Goal: Information Seeking & Learning: Learn about a topic

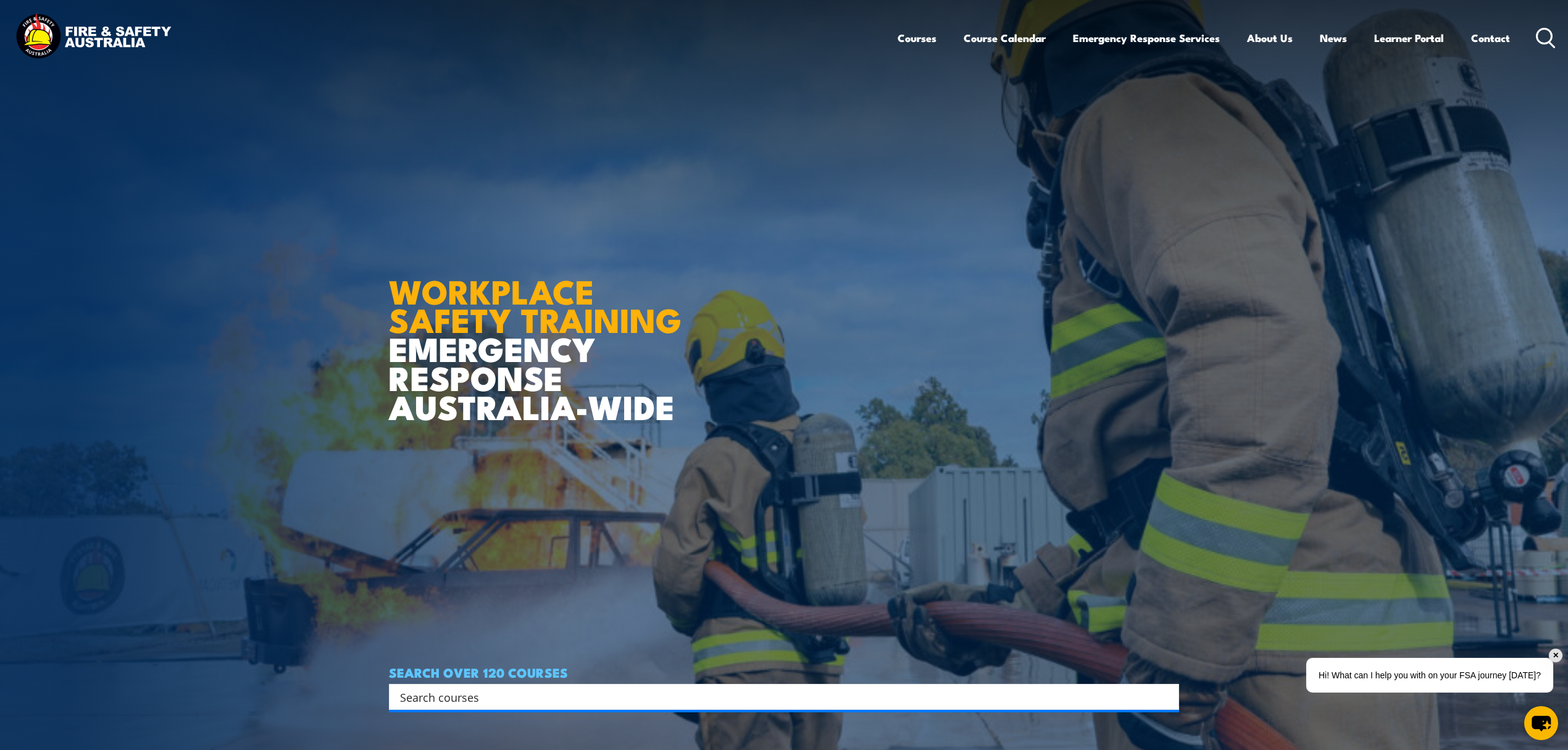
click at [500, 690] on input "Search input" at bounding box center [776, 697] width 752 height 18
type input "e"
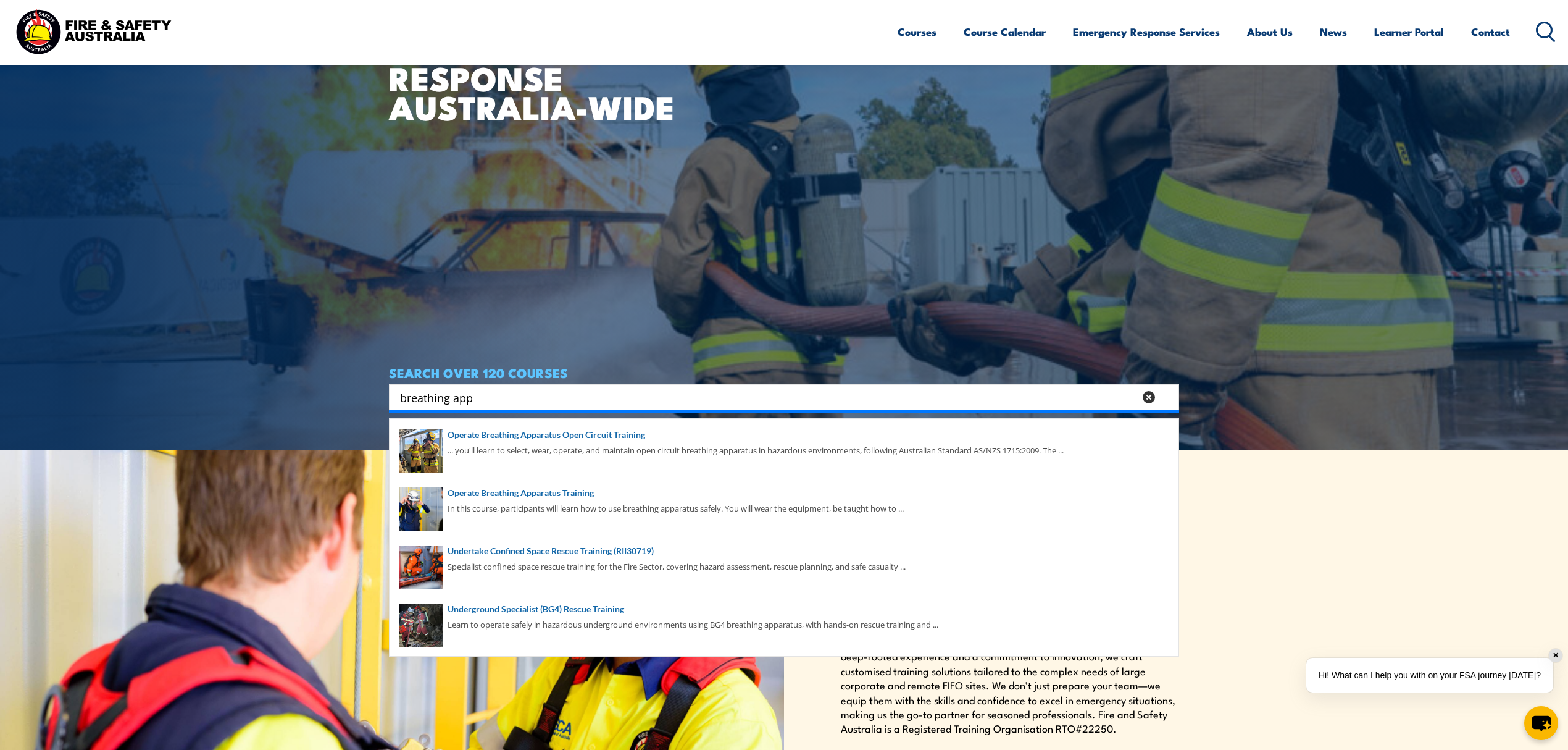
scroll to position [329, 0]
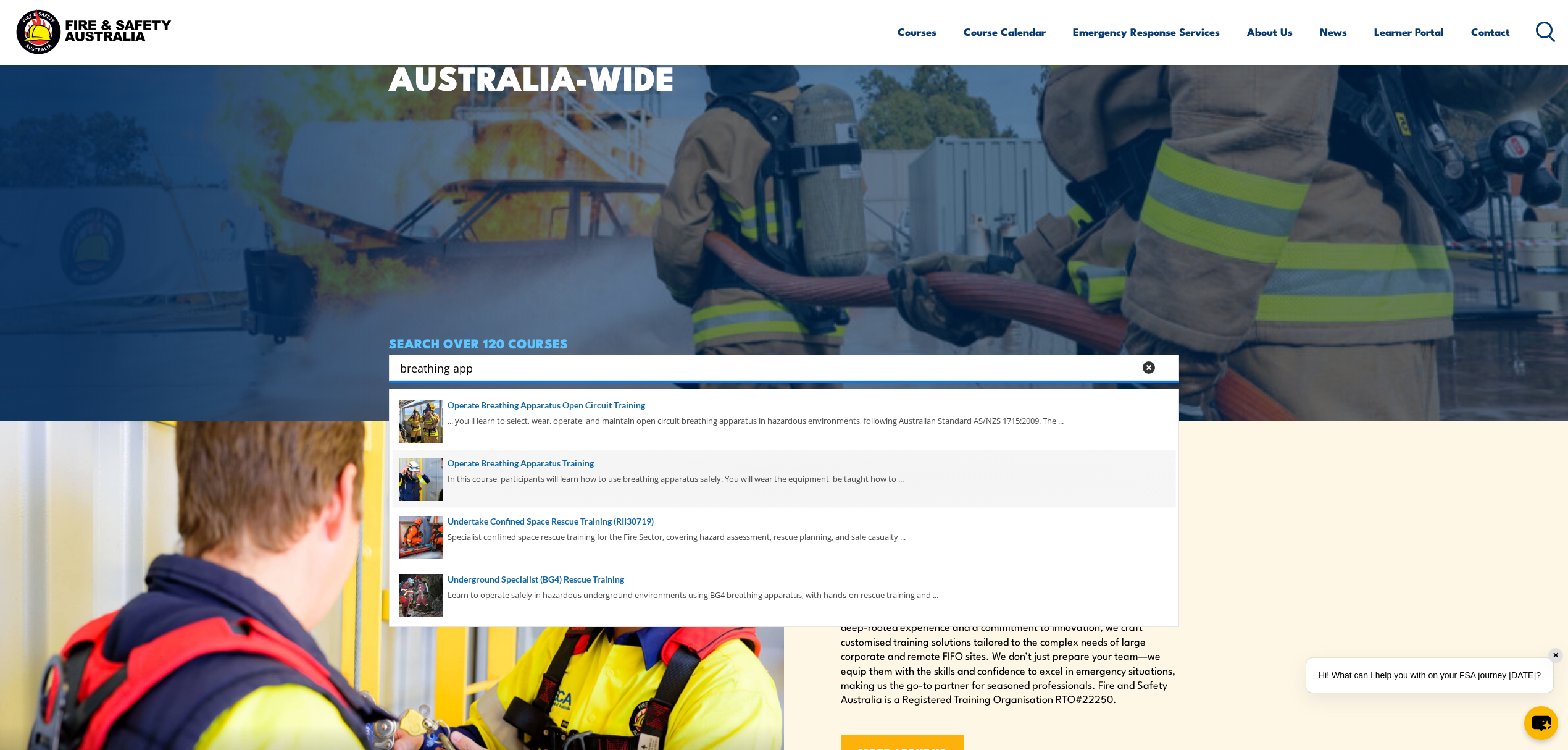
click at [502, 485] on span at bounding box center [784, 479] width 783 height 58
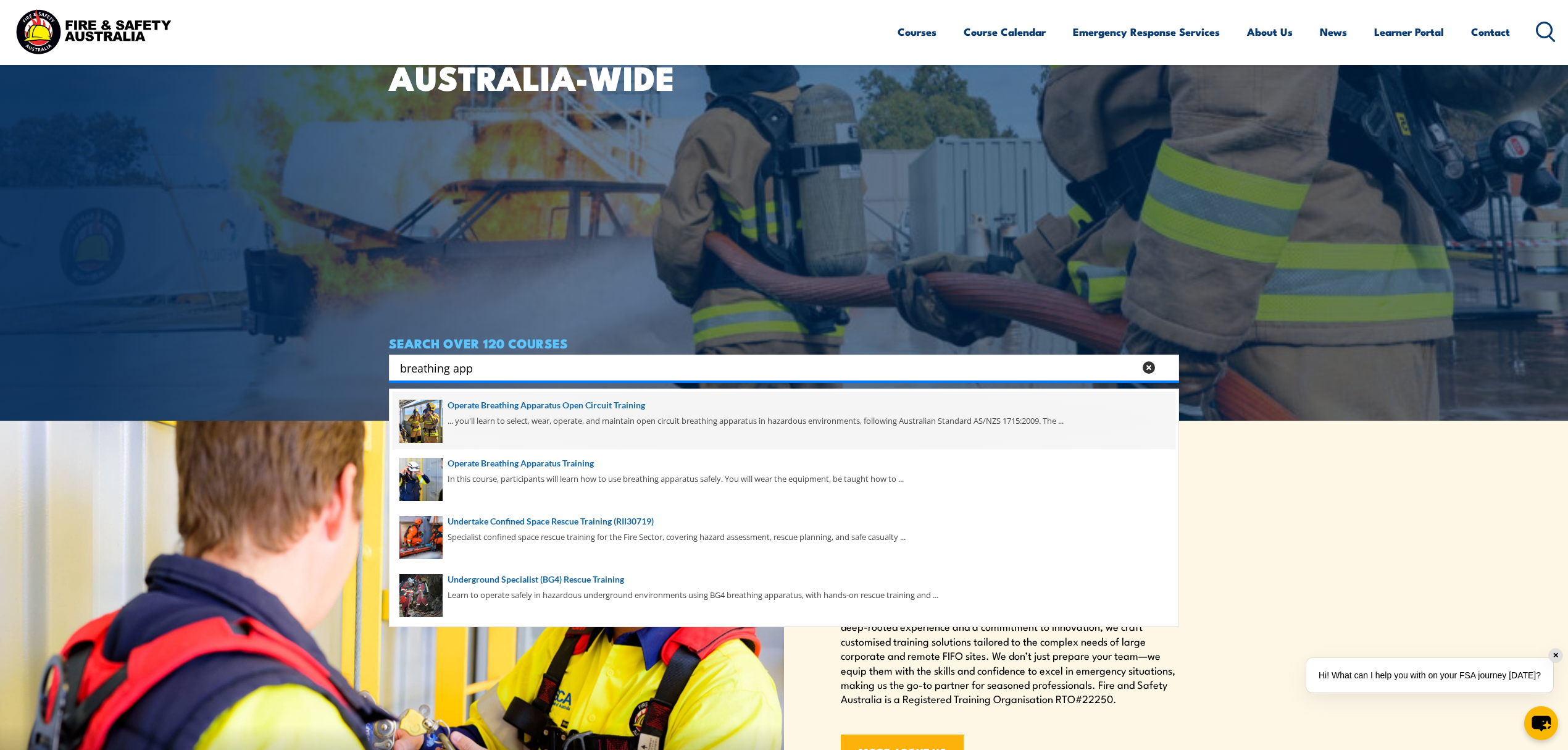
click at [548, 420] on span at bounding box center [784, 421] width 783 height 58
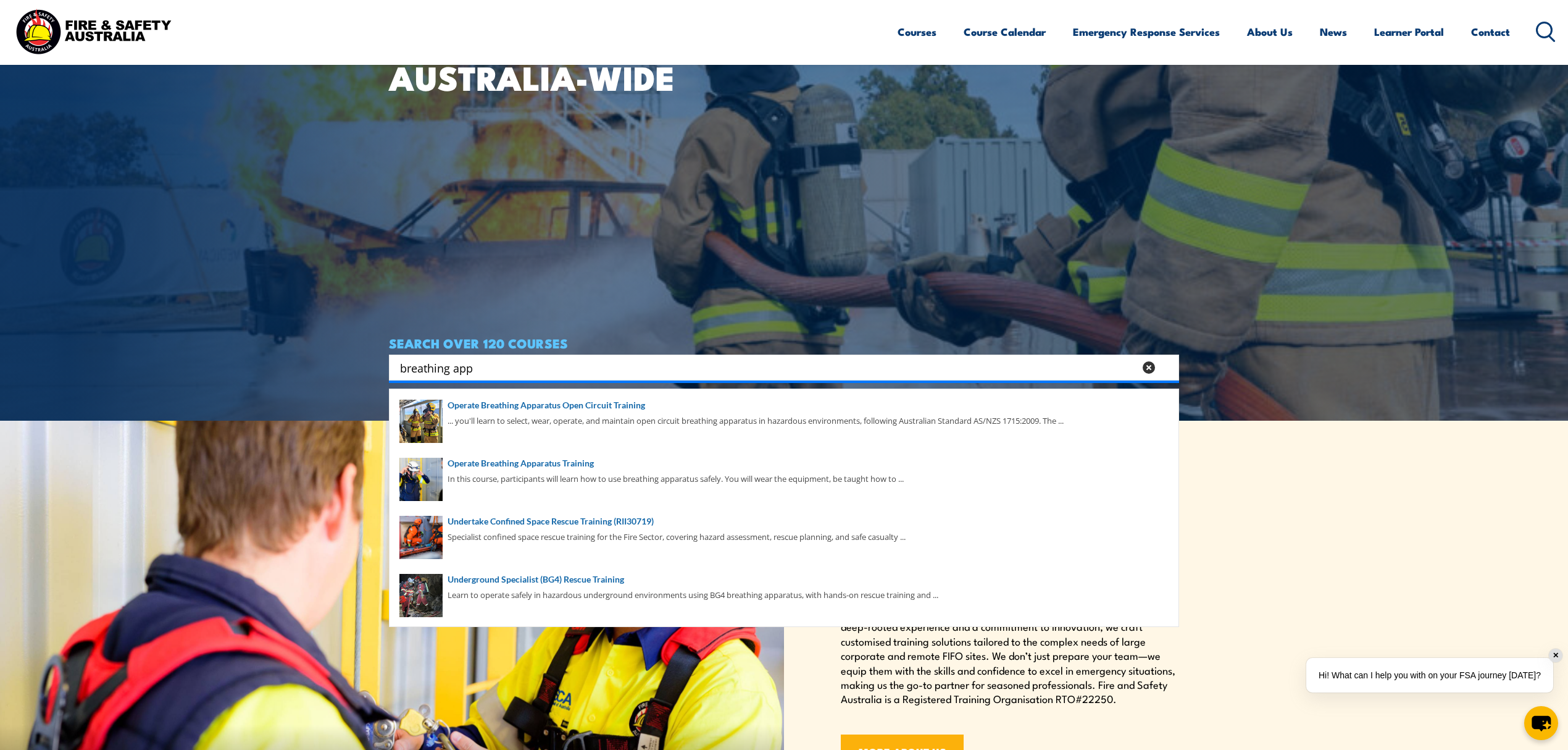
drag, startPoint x: 546, startPoint y: 365, endPoint x: 126, endPoint y: 315, distance: 423.0
click at [126, 315] on section "WORKPLACE SAFETY TRAINING EMERGENCY RESPONSE AUSTRALIA-WIDE SEARCH OVER 120 COU…" at bounding box center [784, 46] width 1568 height 750
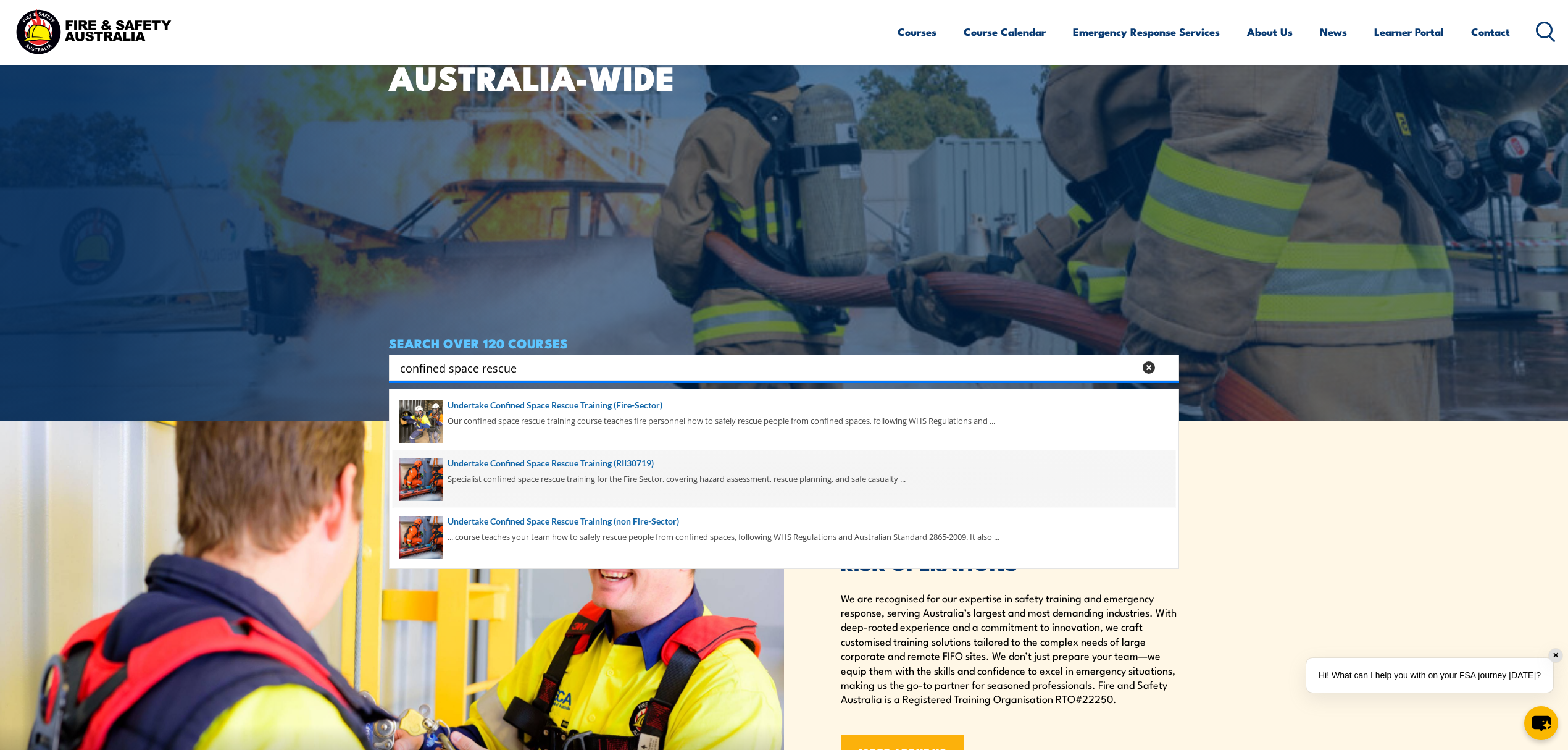
type input "confined space rescue"
click at [645, 472] on span at bounding box center [784, 479] width 783 height 58
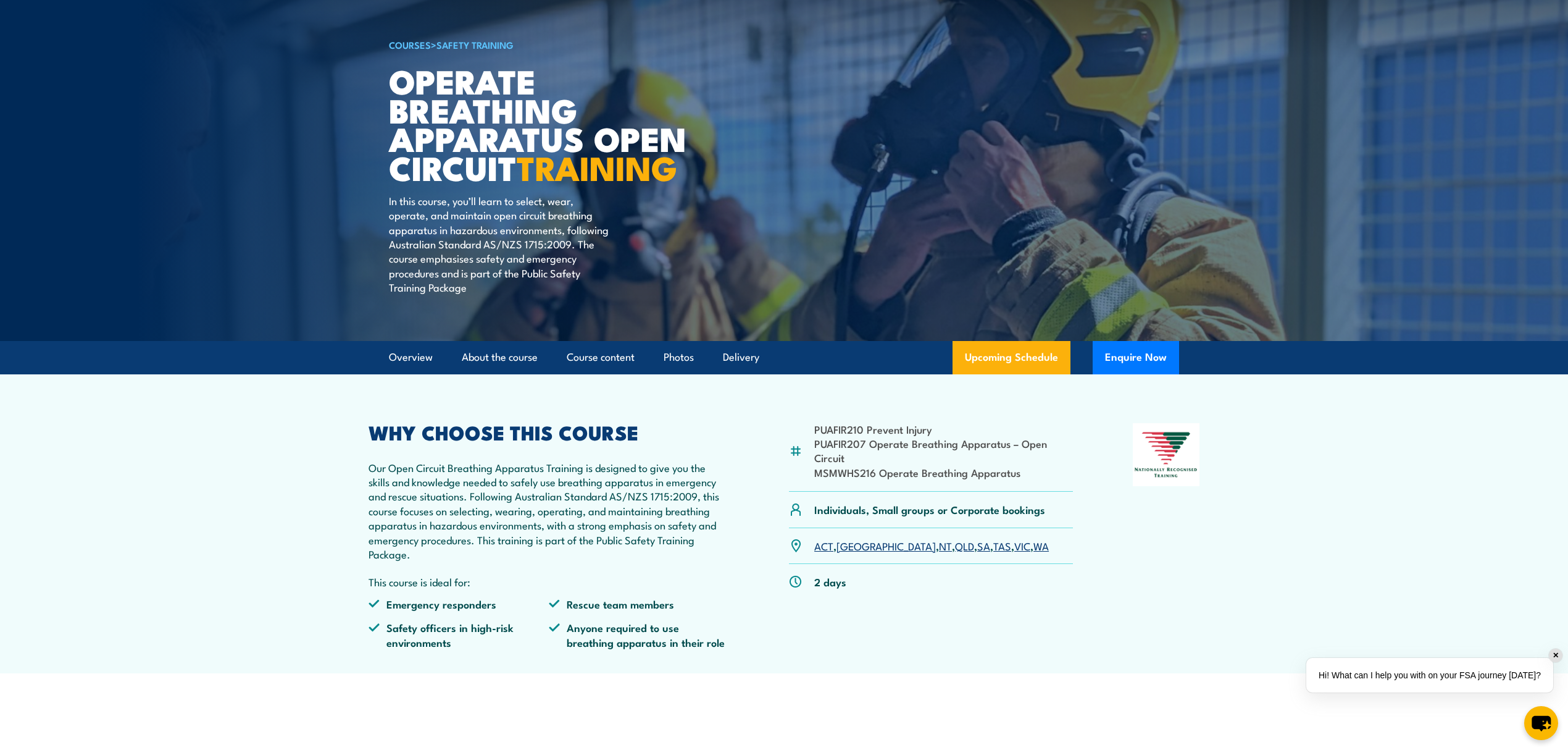
scroll to position [82, 0]
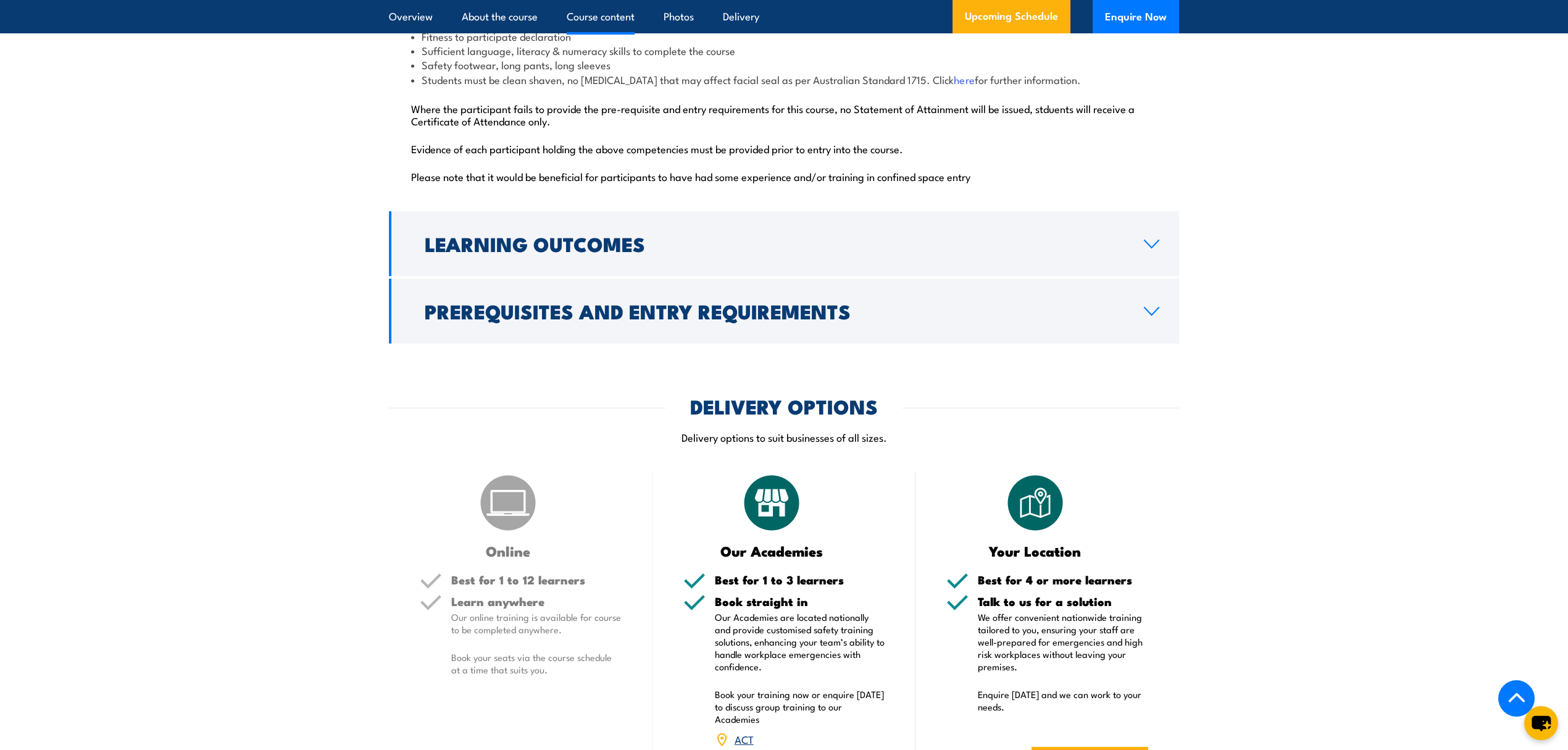
scroll to position [1318, 0]
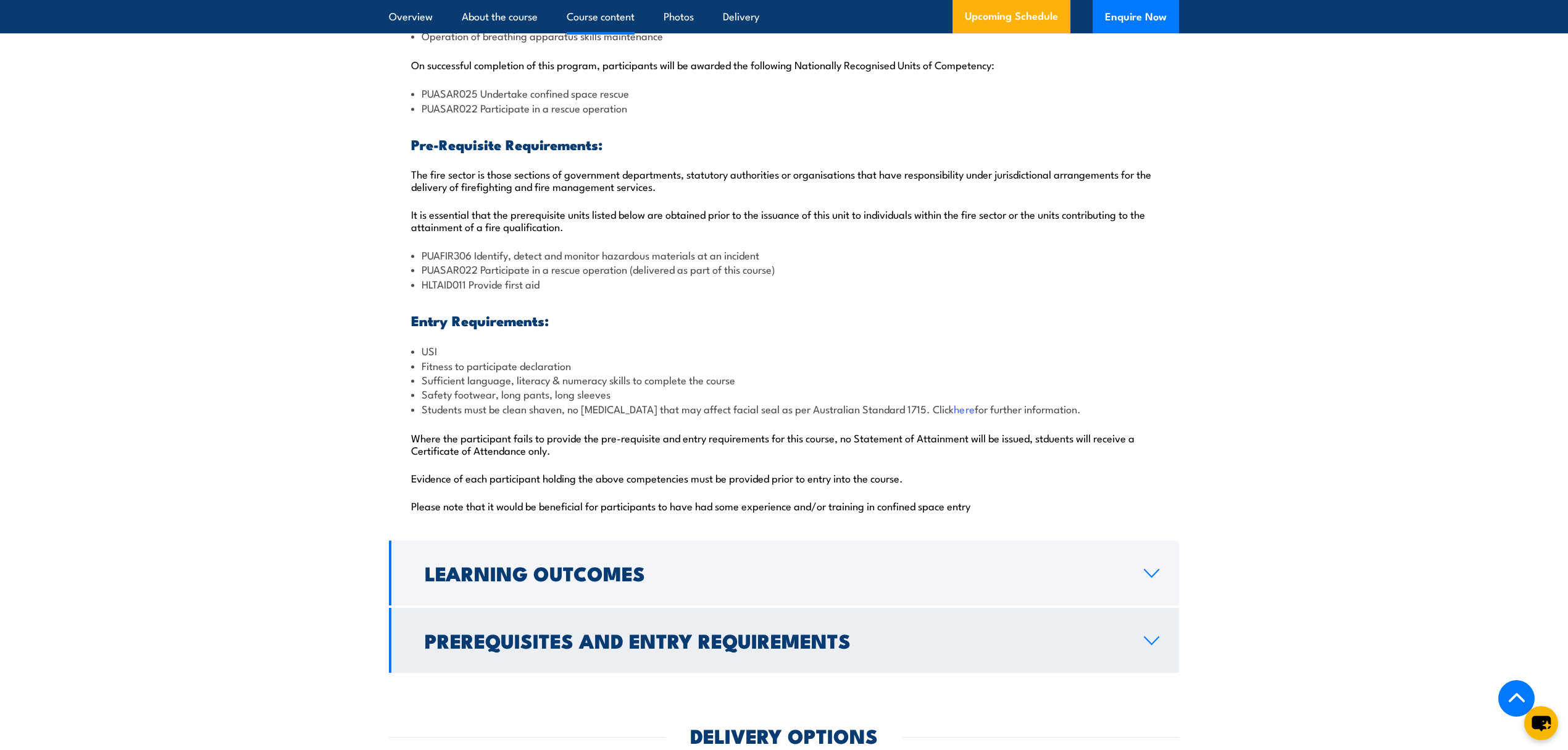
click at [627, 639] on link "Prerequisites and Entry Requirements" at bounding box center [784, 641] width 791 height 65
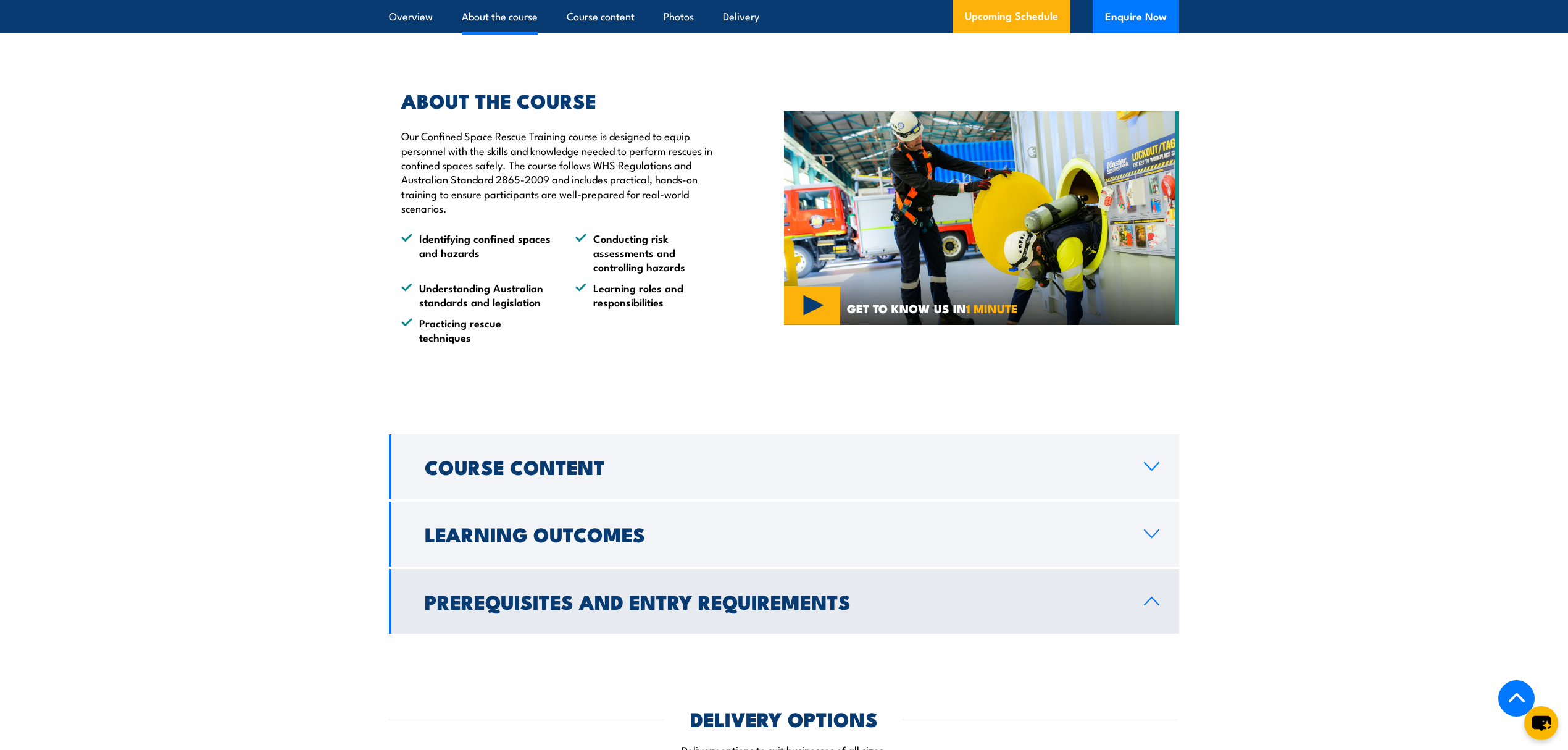
scroll to position [710, 0]
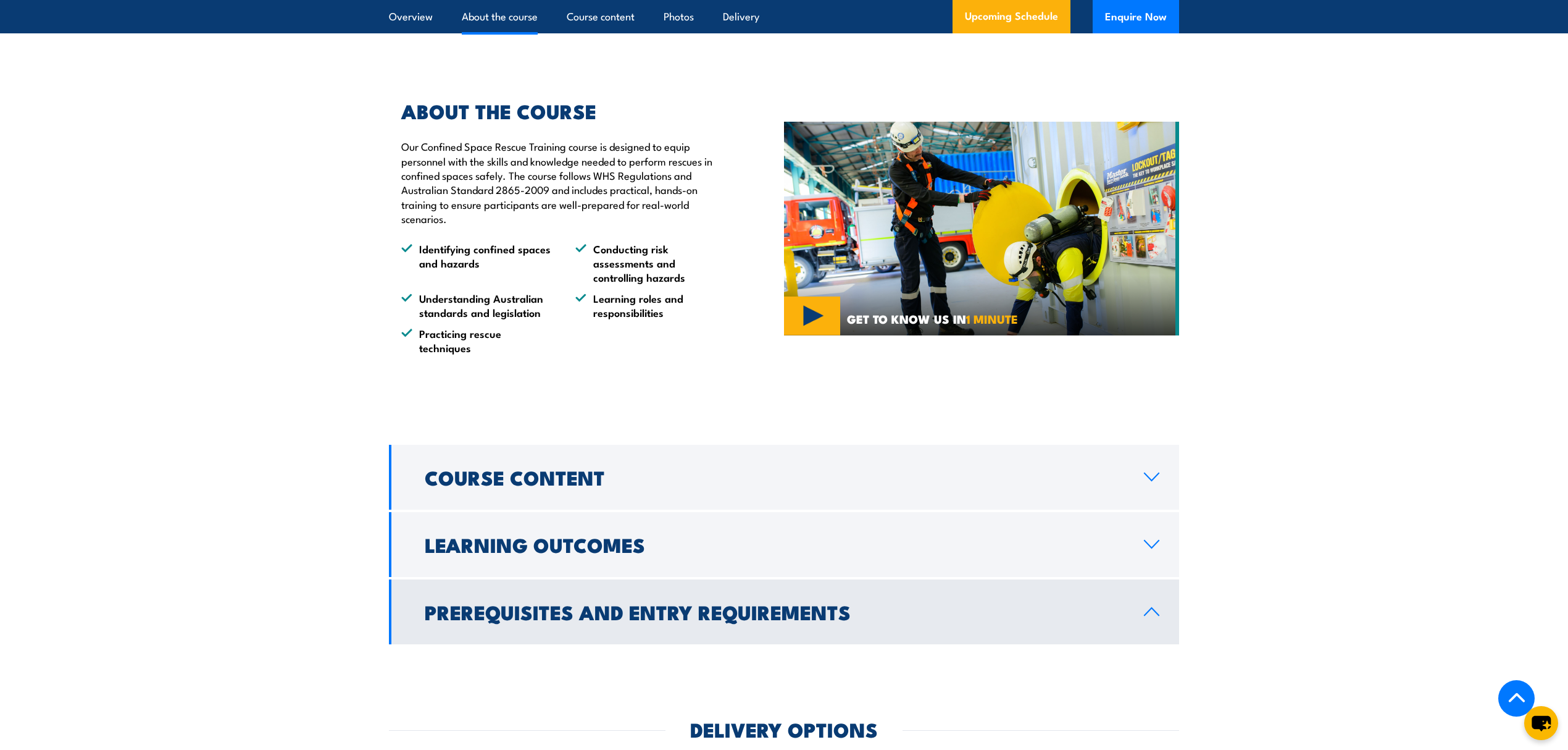
click at [874, 579] on link "Prerequisites and Entry Requirements" at bounding box center [784, 612] width 791 height 65
click at [892, 603] on h2 "Prerequisites and Entry Requirements" at bounding box center [774, 611] width 699 height 18
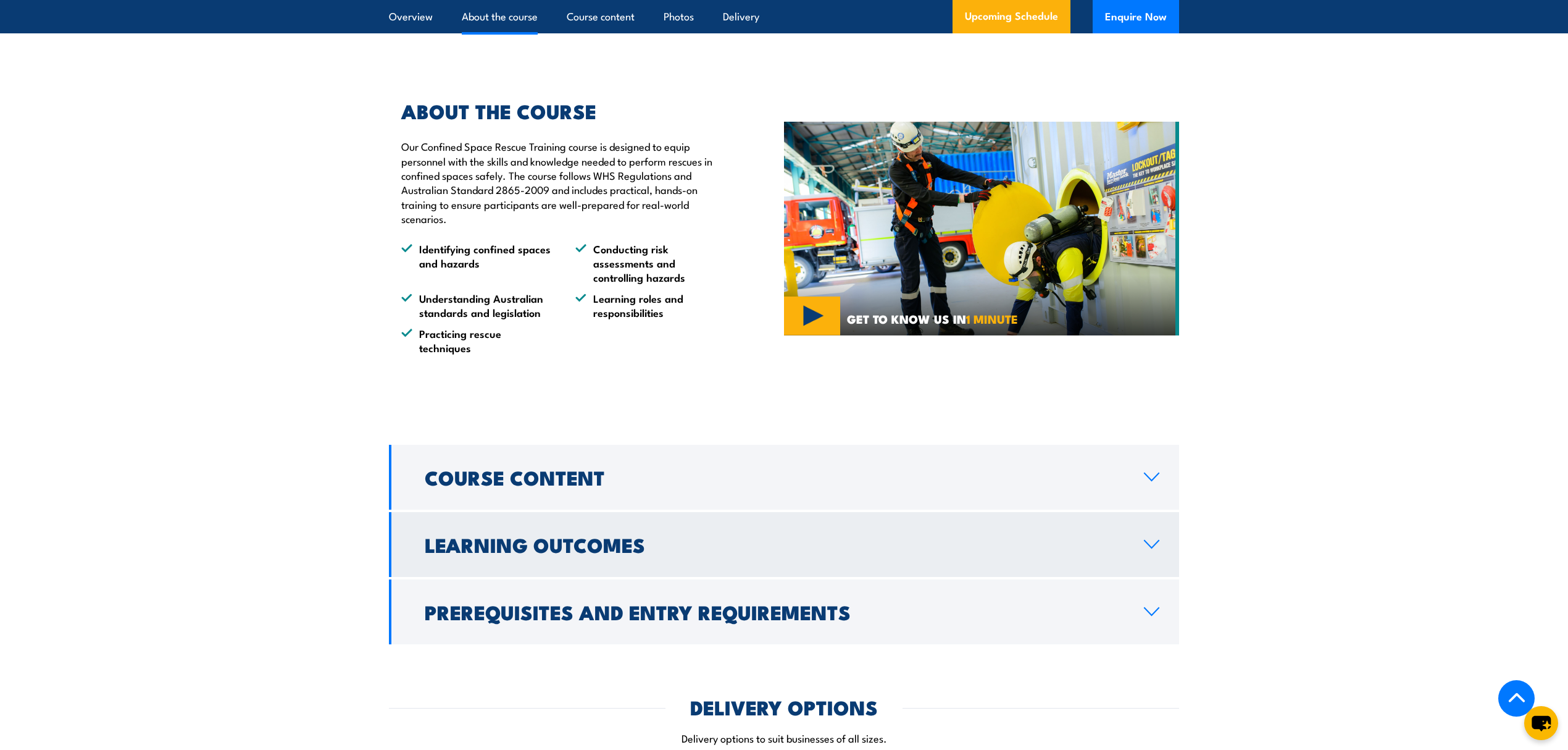
click at [843, 536] on h2 "Learning Outcomes" at bounding box center [774, 544] width 699 height 18
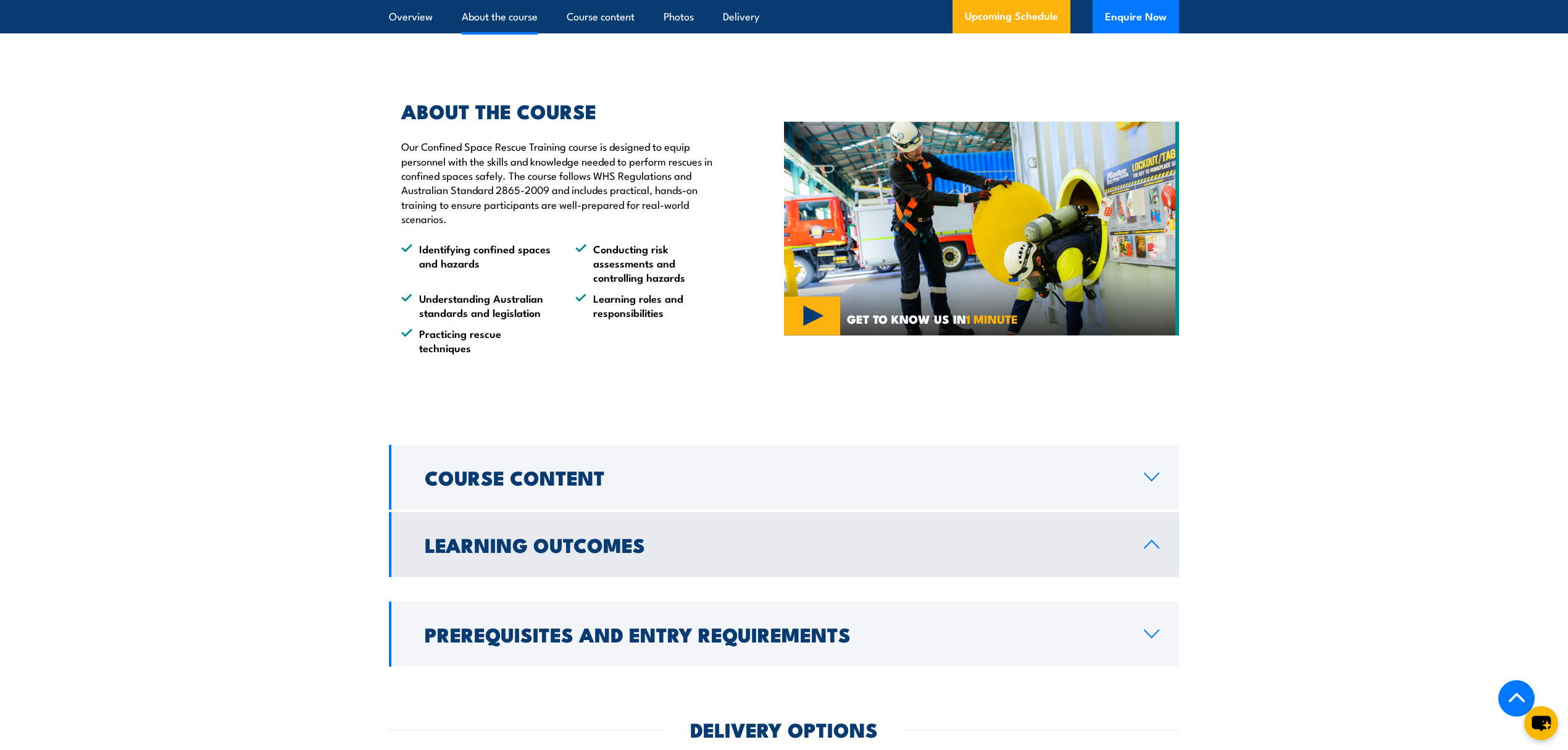
click at [843, 536] on h2 "Learning Outcomes" at bounding box center [774, 544] width 699 height 18
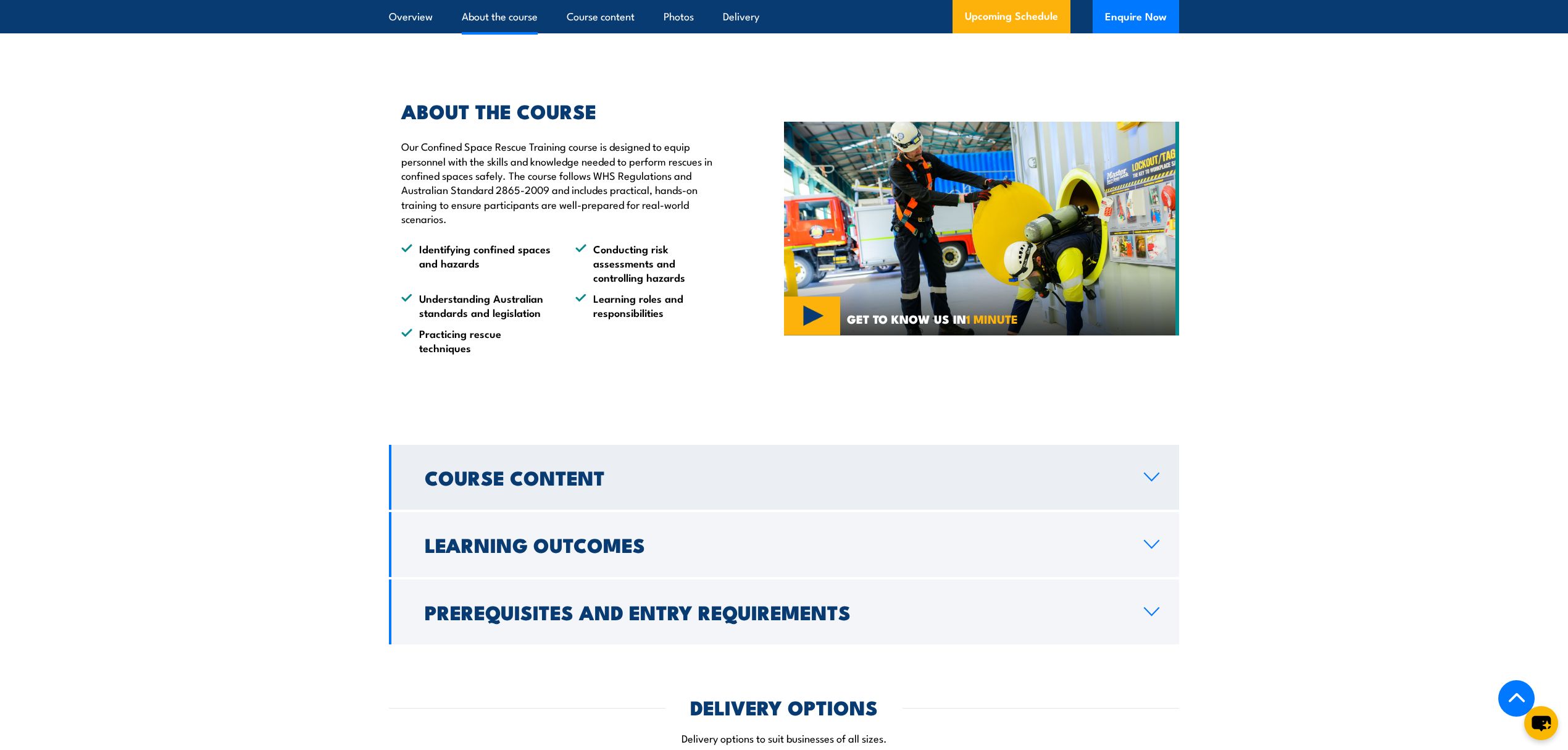
click at [818, 468] on h2 "Course Content" at bounding box center [774, 477] width 699 height 18
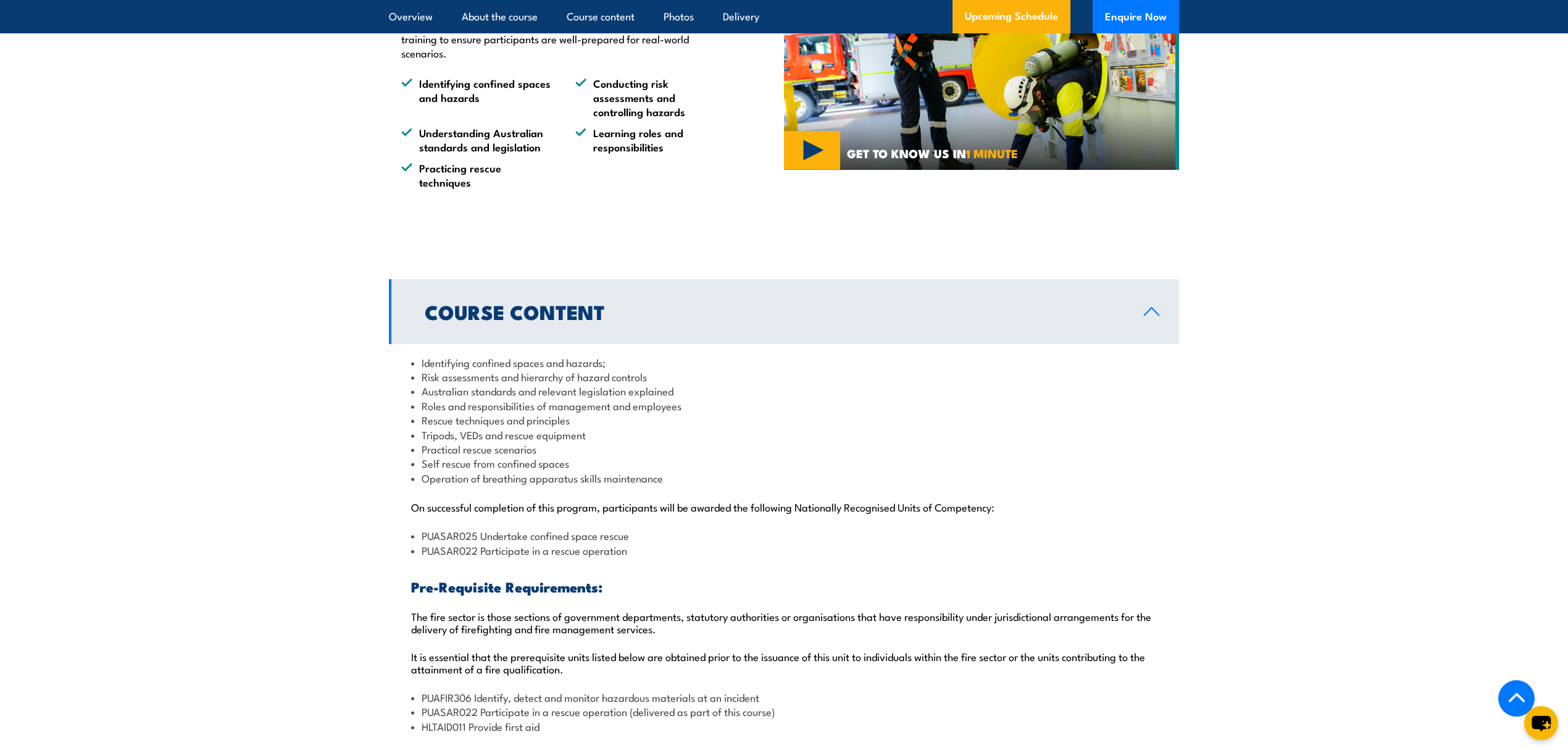
scroll to position [1039, 0]
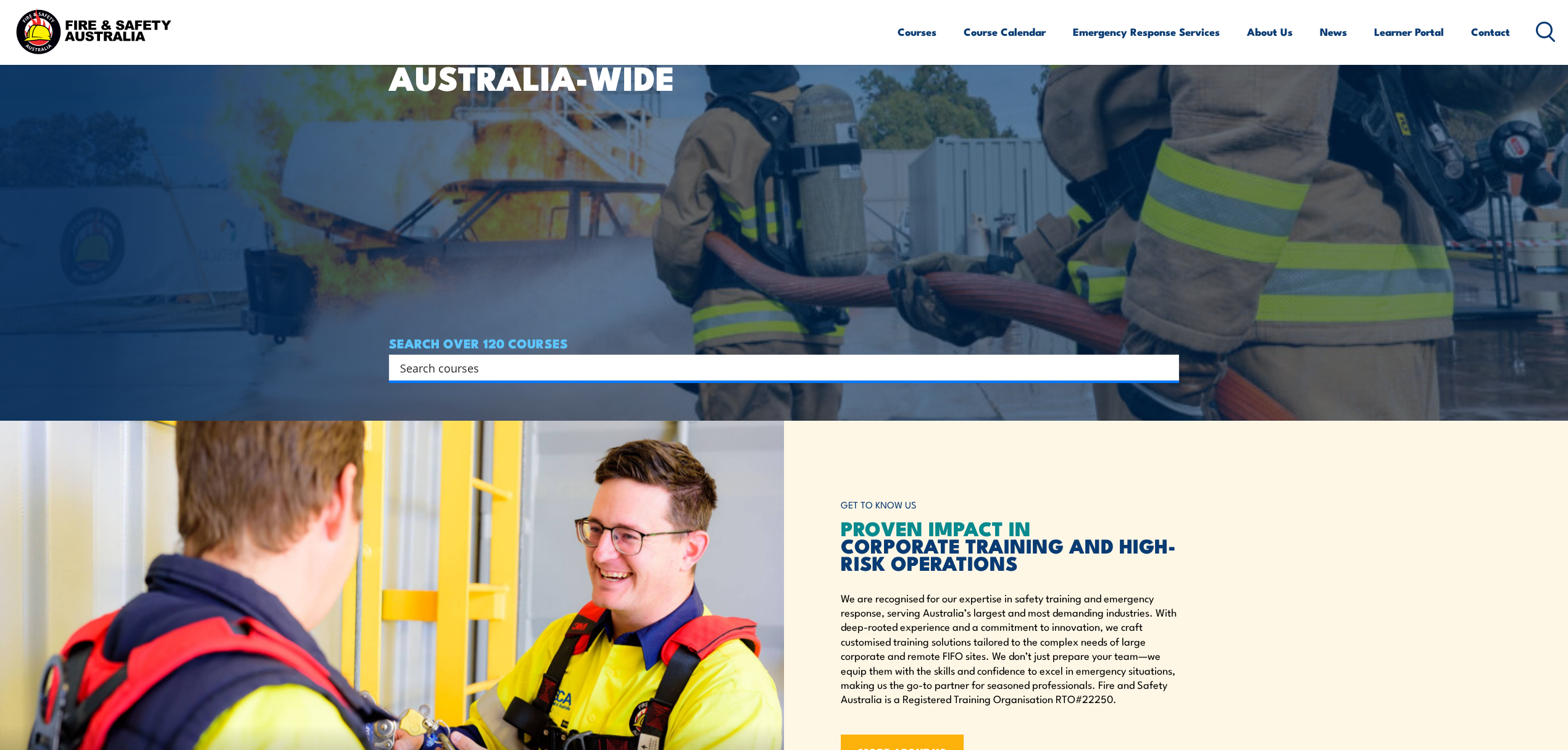
click at [502, 361] on input "Search input" at bounding box center [776, 367] width 752 height 18
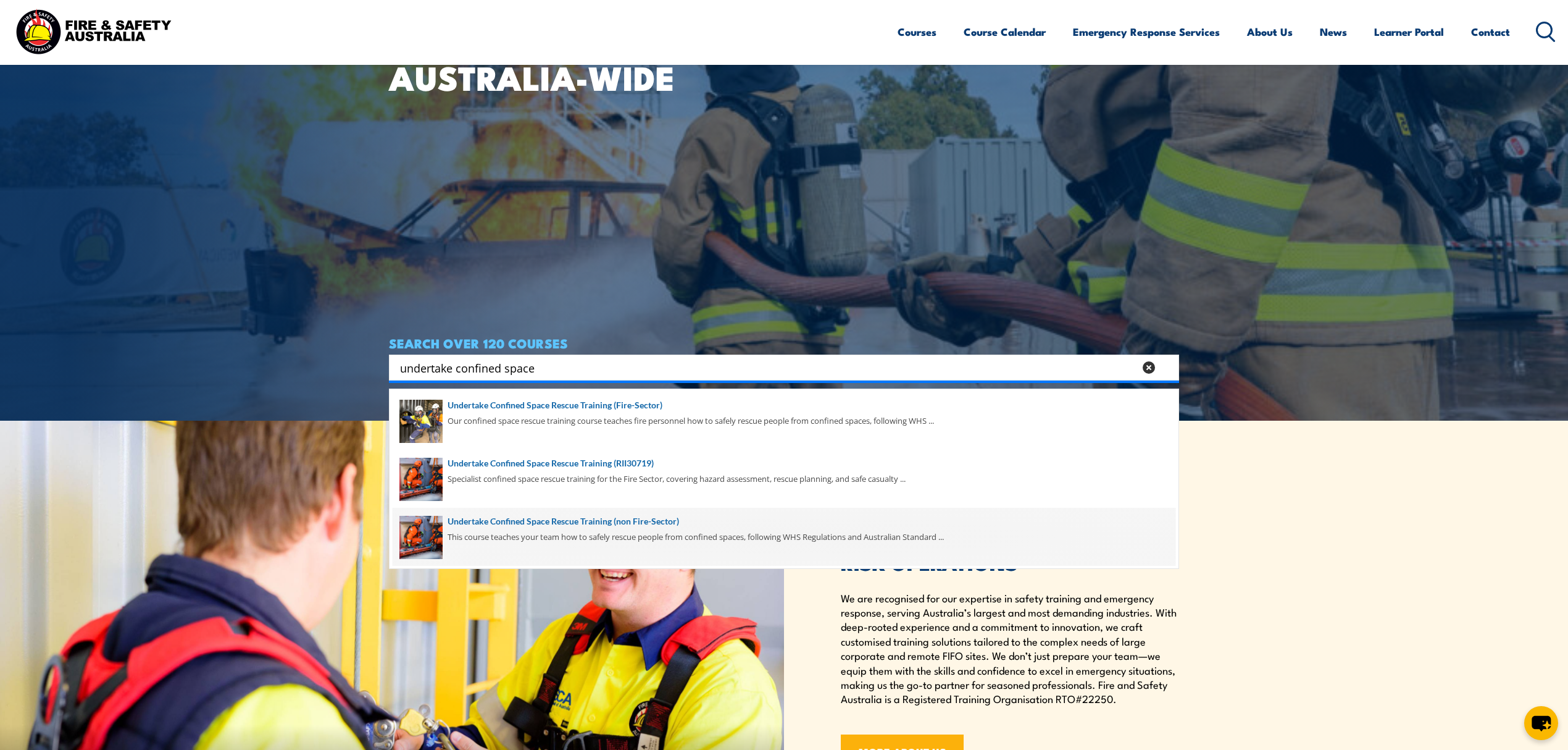
type input "undertake confined space"
click at [556, 544] on span at bounding box center [784, 536] width 783 height 58
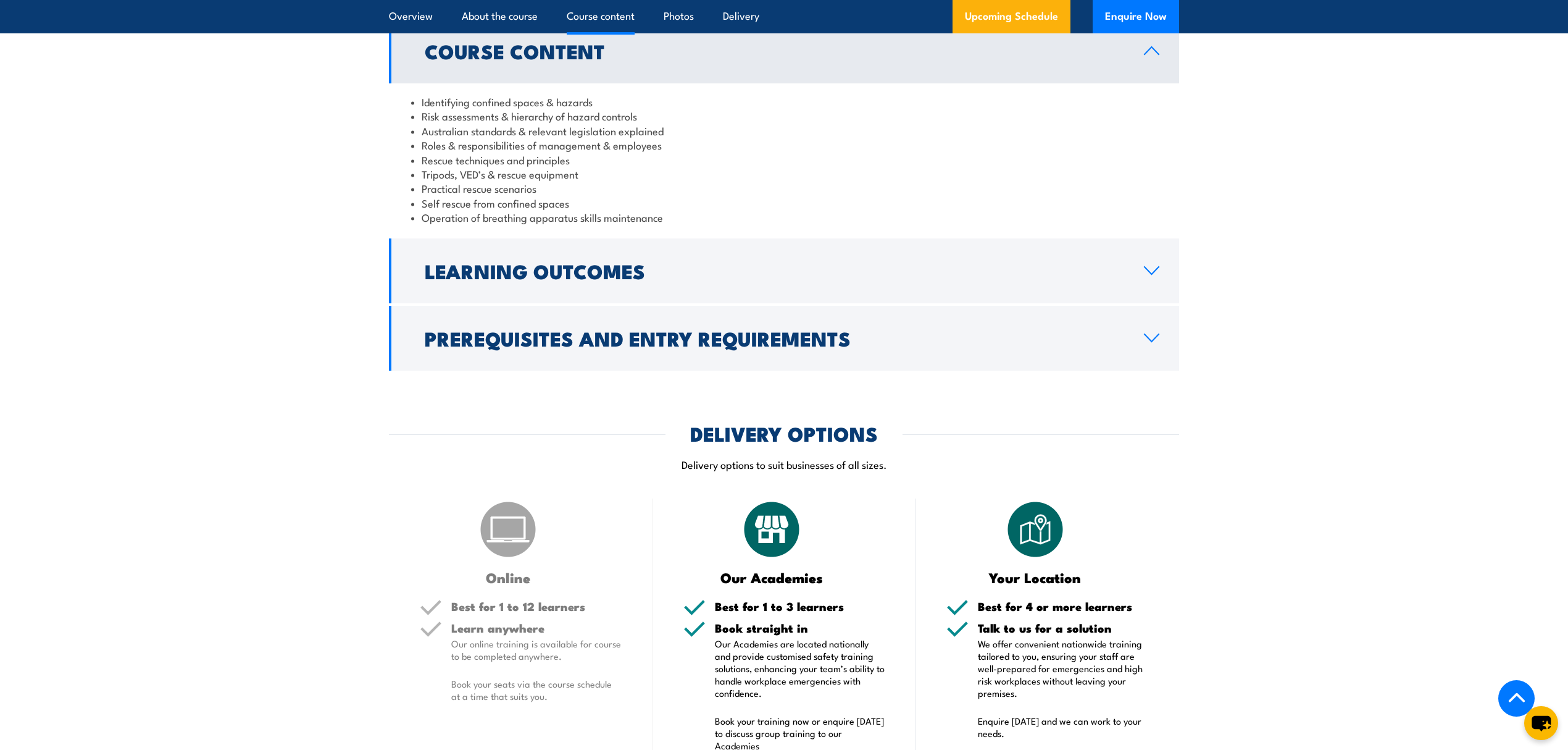
scroll to position [1318, 0]
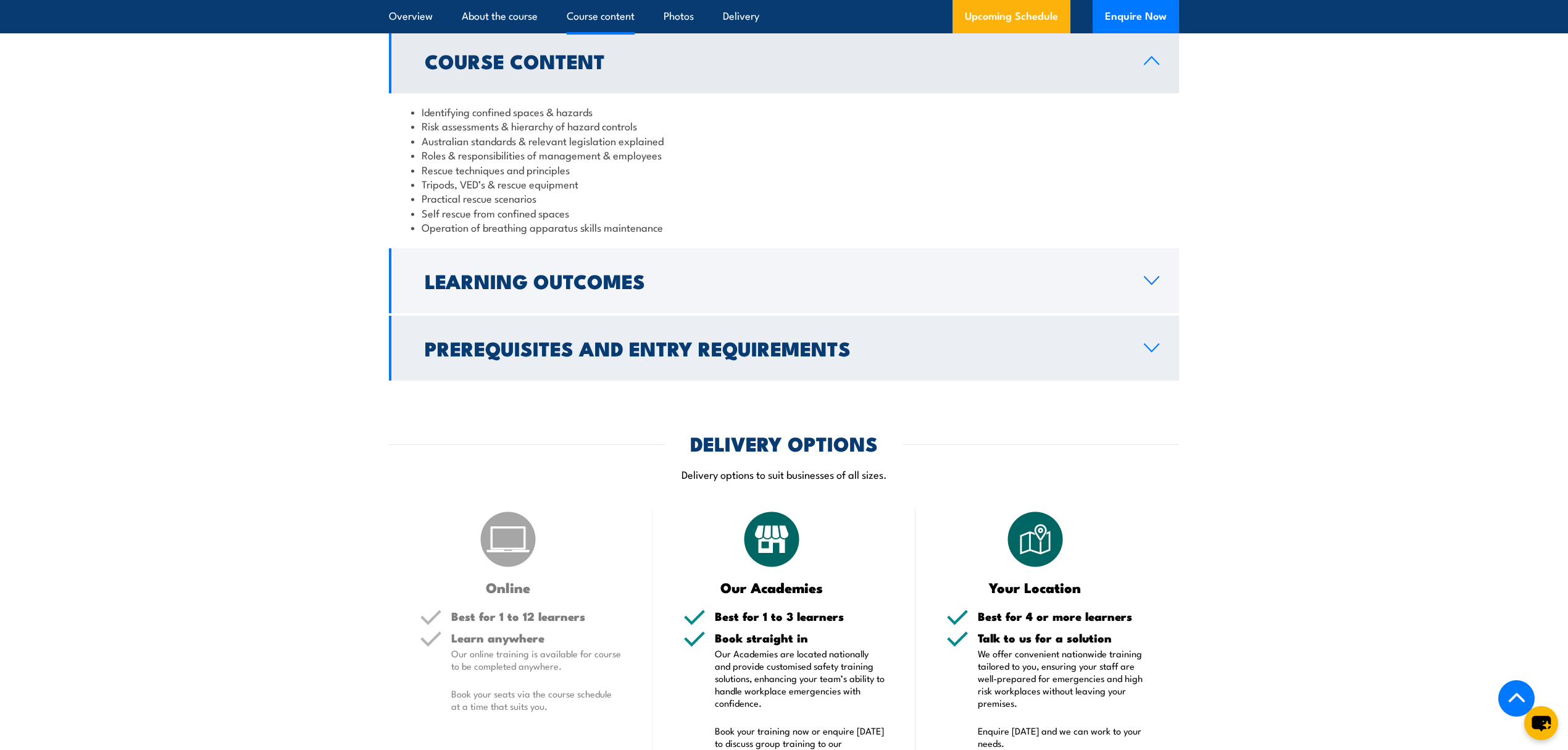
click at [566, 377] on link "Prerequisites and Entry Requirements" at bounding box center [784, 348] width 791 height 65
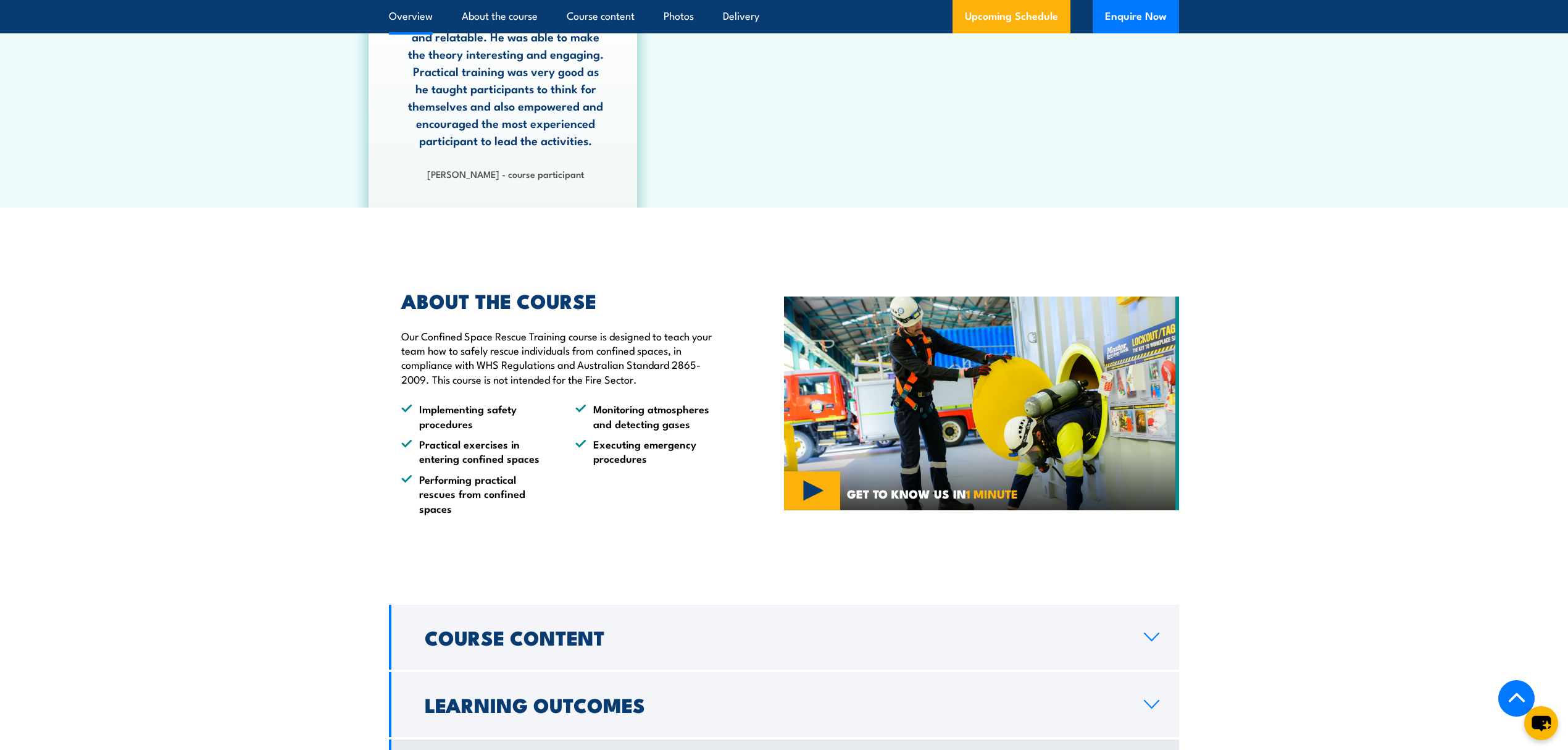
scroll to position [0, 0]
